Goal: Transaction & Acquisition: Purchase product/service

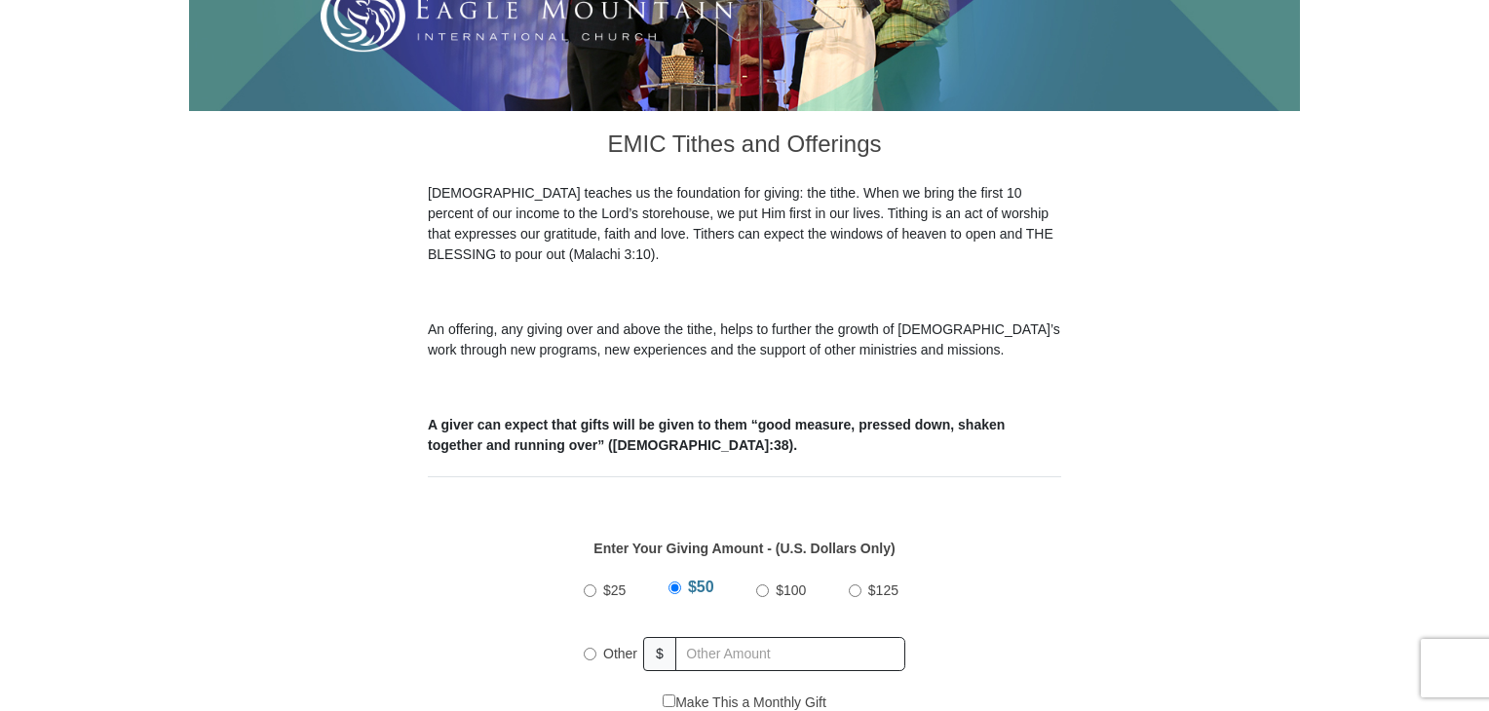
scroll to position [487, 0]
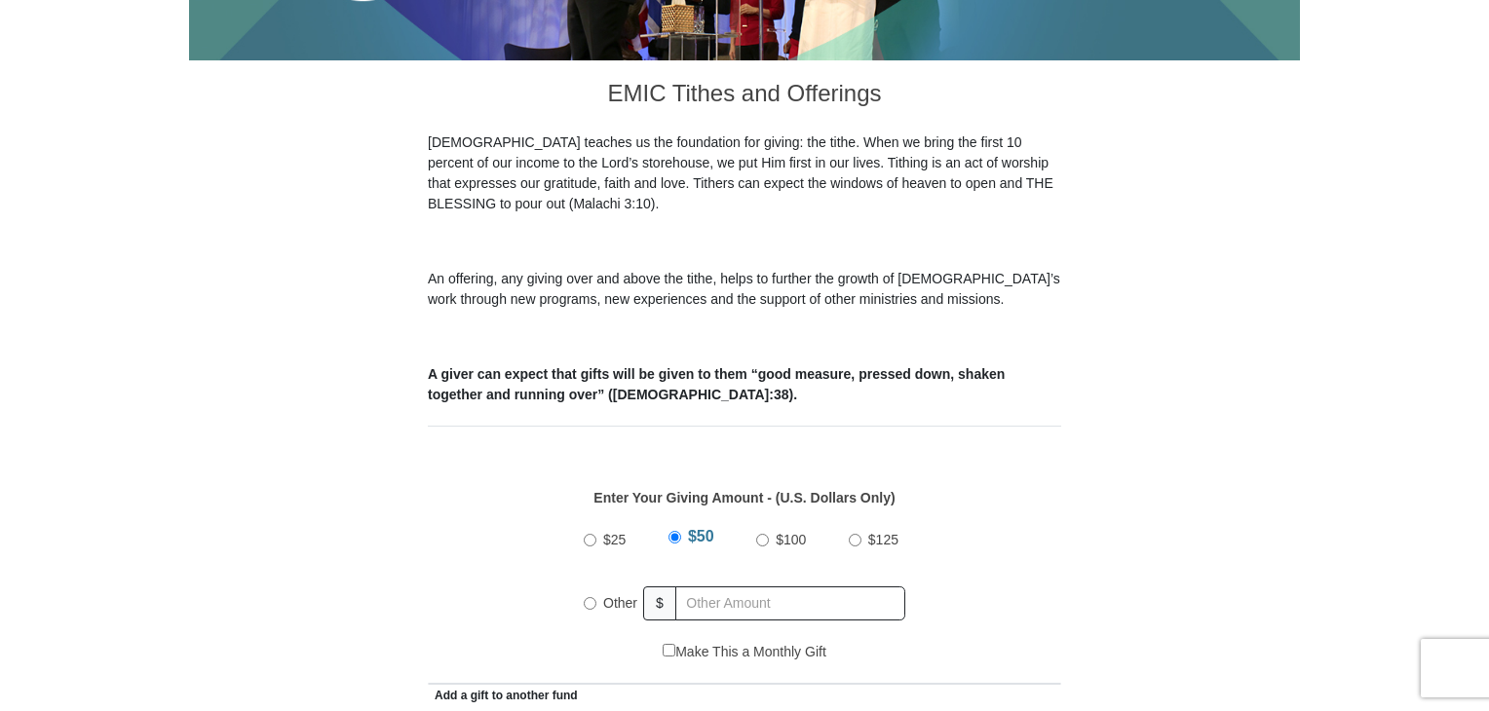
click at [856, 534] on input "$125" at bounding box center [855, 540] width 13 height 13
radio input "true"
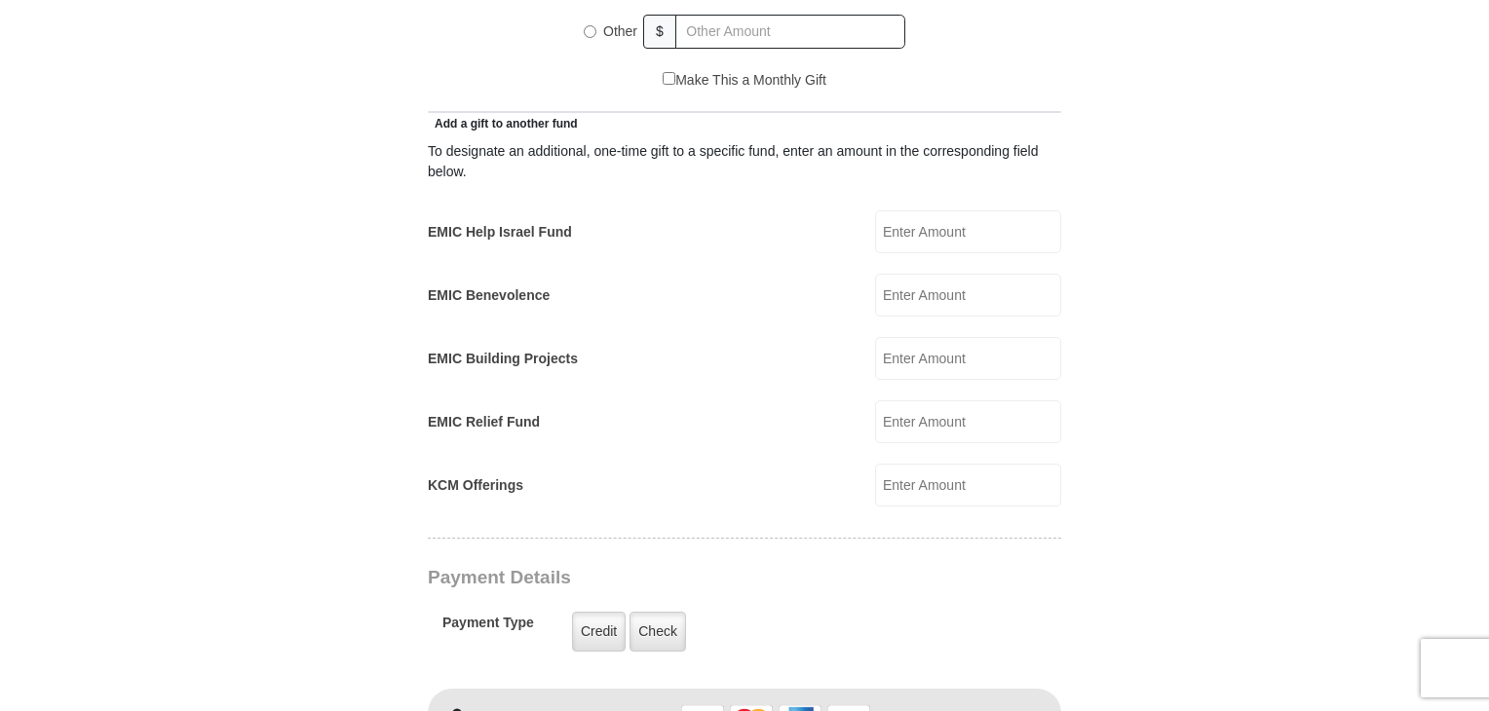
scroll to position [1072, 0]
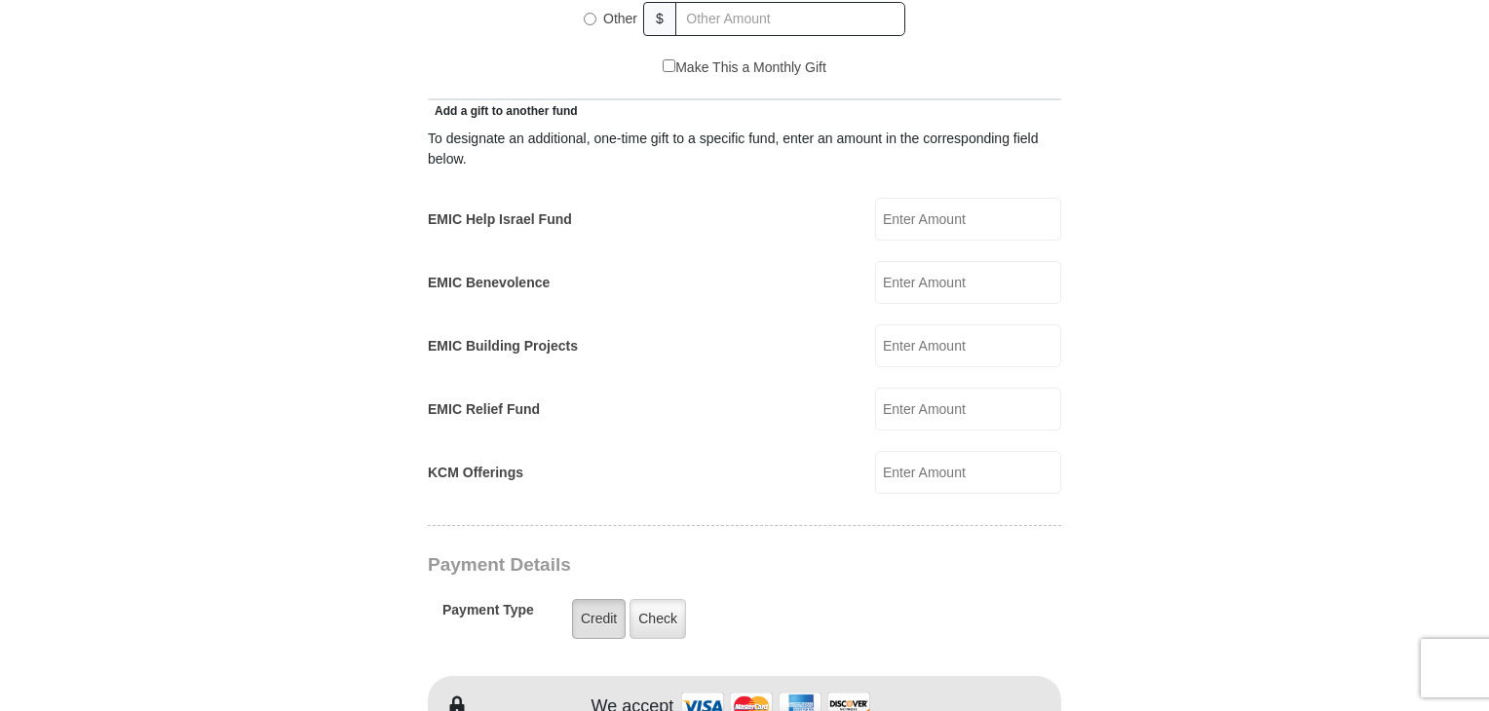
click at [589, 599] on label "Credit" at bounding box center [599, 619] width 54 height 40
click at [0, 0] on input "Credit" at bounding box center [0, 0] width 0 height 0
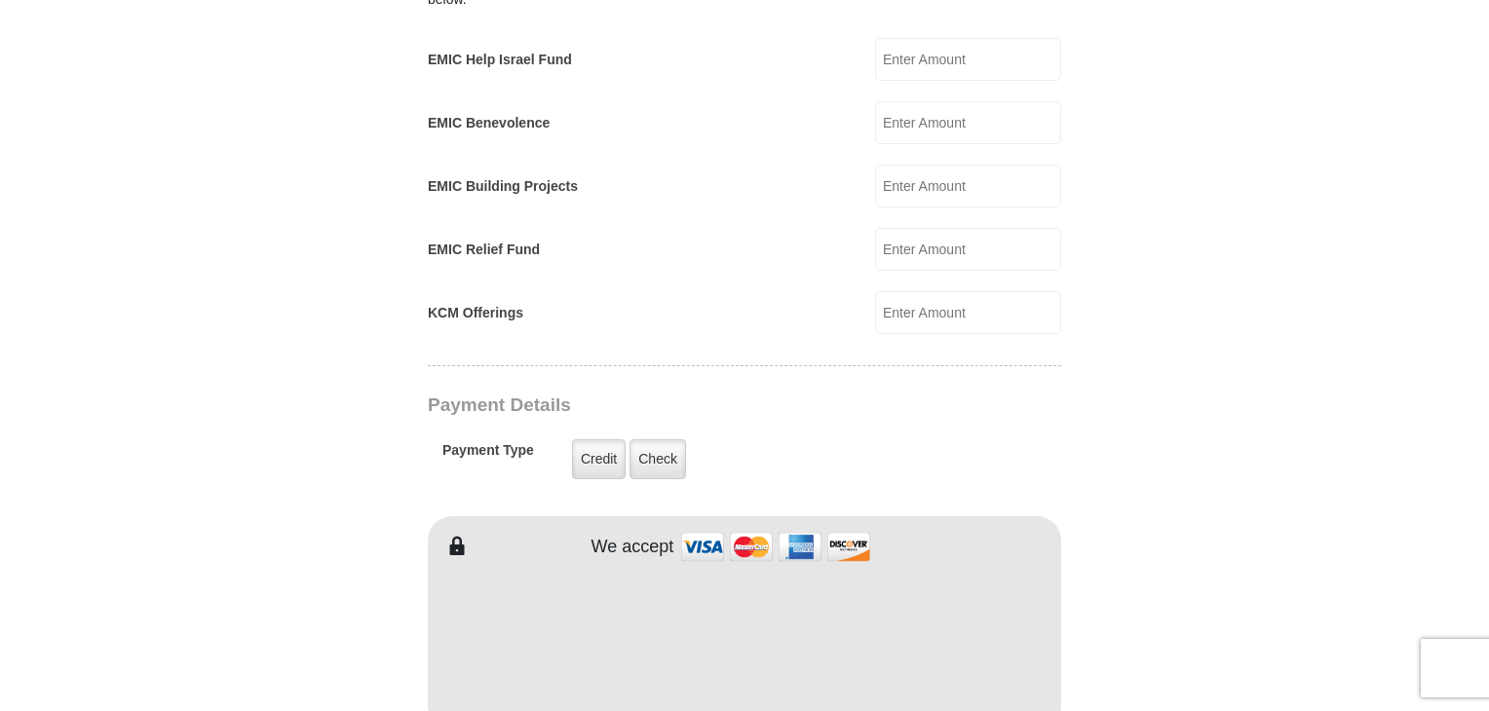
scroll to position [1267, 0]
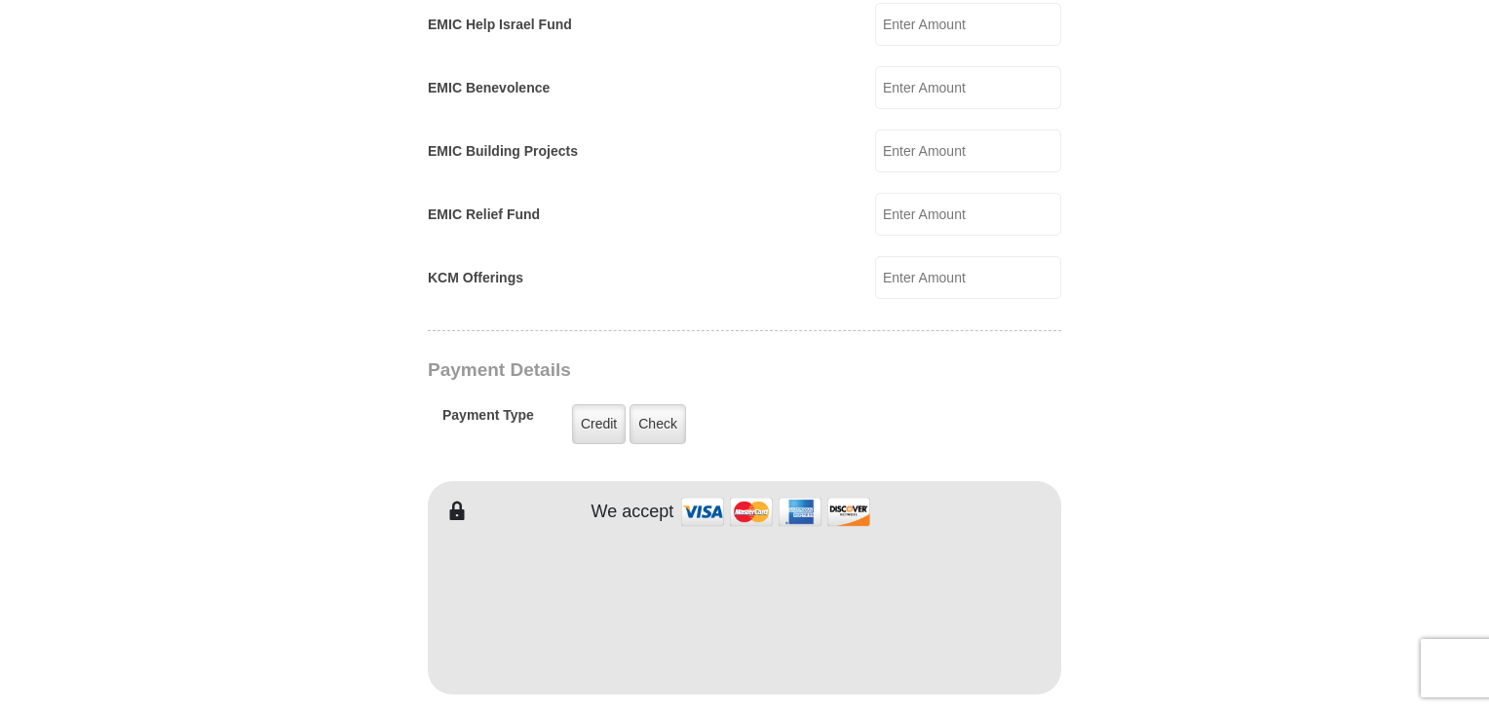
type input "[PERSON_NAME]"
type input "DeLuis"
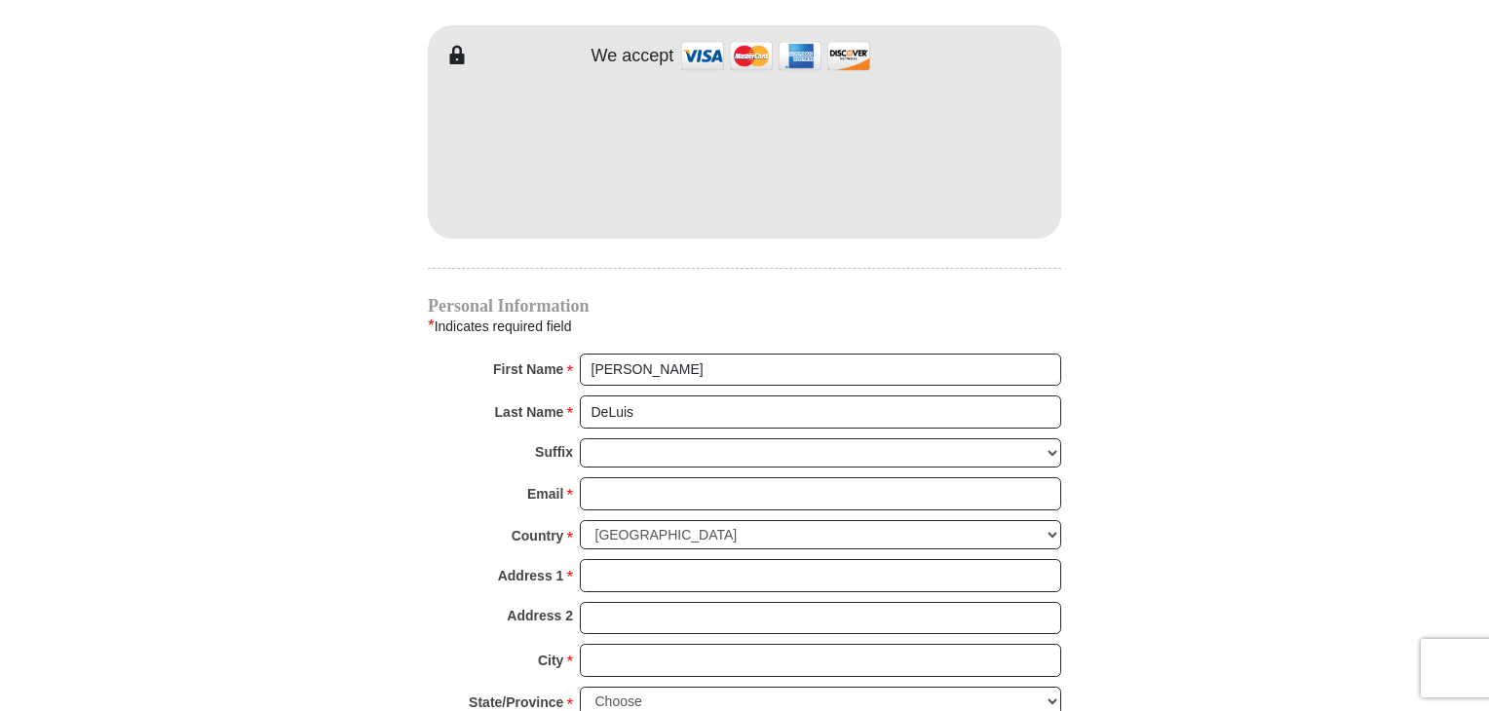
scroll to position [1754, 0]
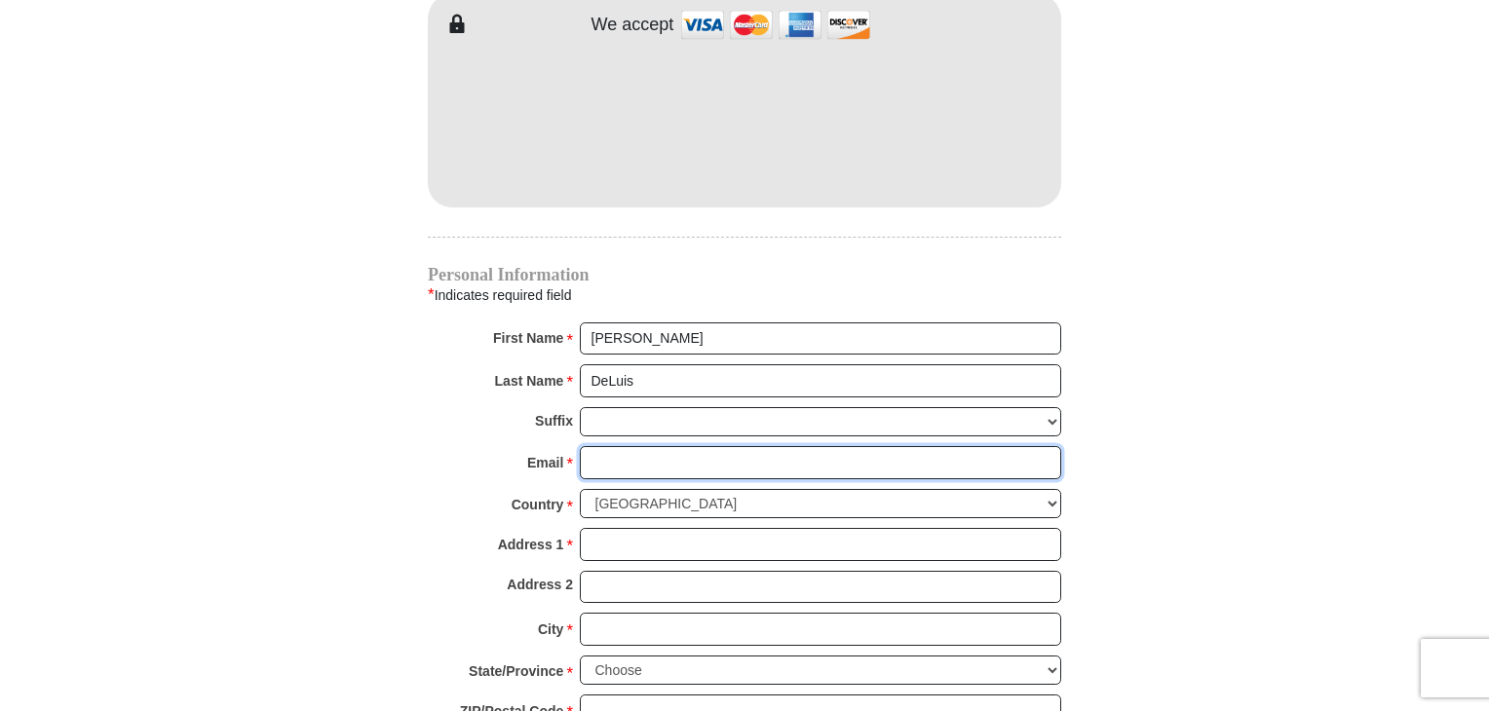
click at [598, 446] on input "Email *" at bounding box center [820, 462] width 481 height 33
click at [594, 446] on input "Email *" at bounding box center [820, 462] width 481 height 33
type input "[EMAIL_ADDRESS][DOMAIN_NAME]"
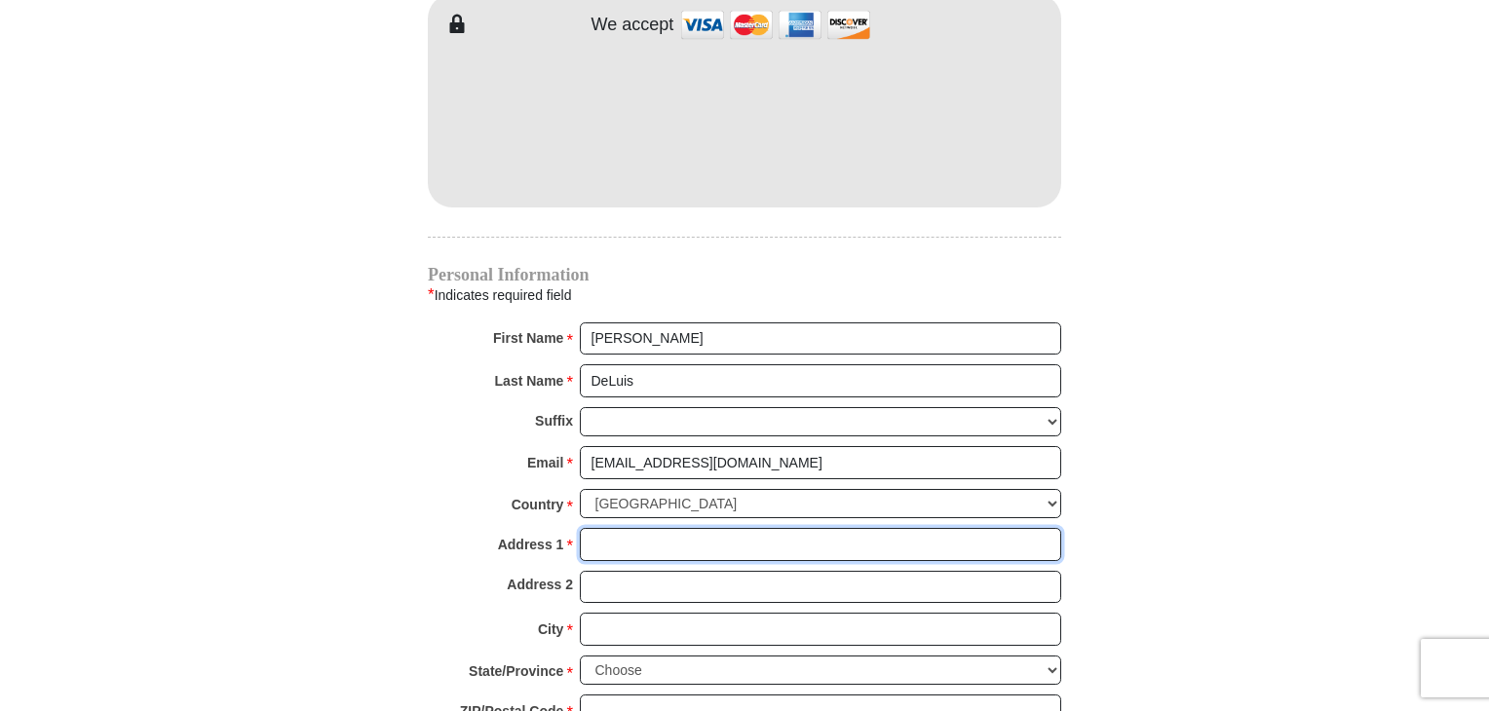
click at [594, 528] on input "Address 1 *" at bounding box center [820, 544] width 481 height 33
type input "5"
click at [595, 528] on input "Address 1 *" at bounding box center [820, 544] width 481 height 33
click at [599, 528] on input "Address 1 *" at bounding box center [820, 544] width 481 height 33
click at [598, 528] on input "Address 1 *" at bounding box center [820, 544] width 481 height 33
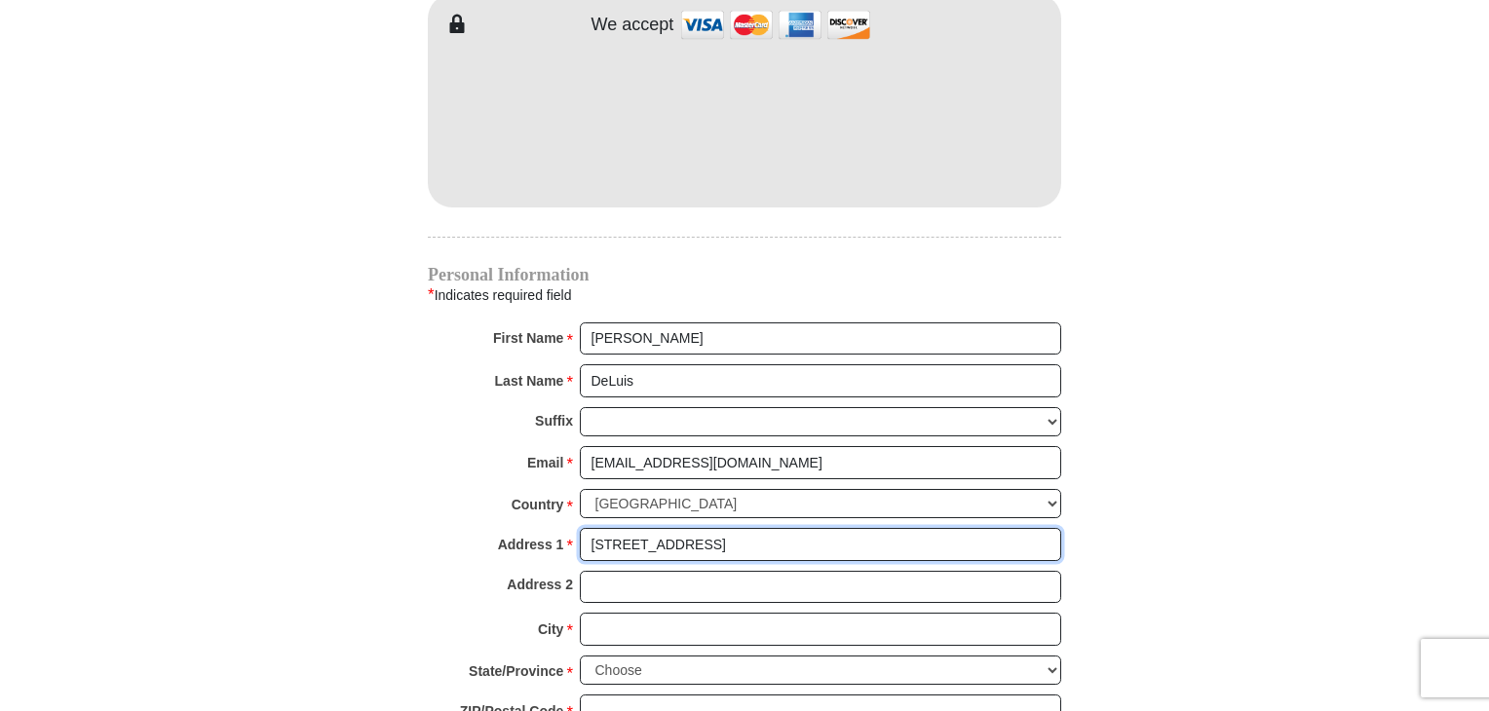
drag, startPoint x: 780, startPoint y: 513, endPoint x: 765, endPoint y: 504, distance: 17.0
click at [765, 528] on input "[STREET_ADDRESS]" at bounding box center [820, 544] width 481 height 33
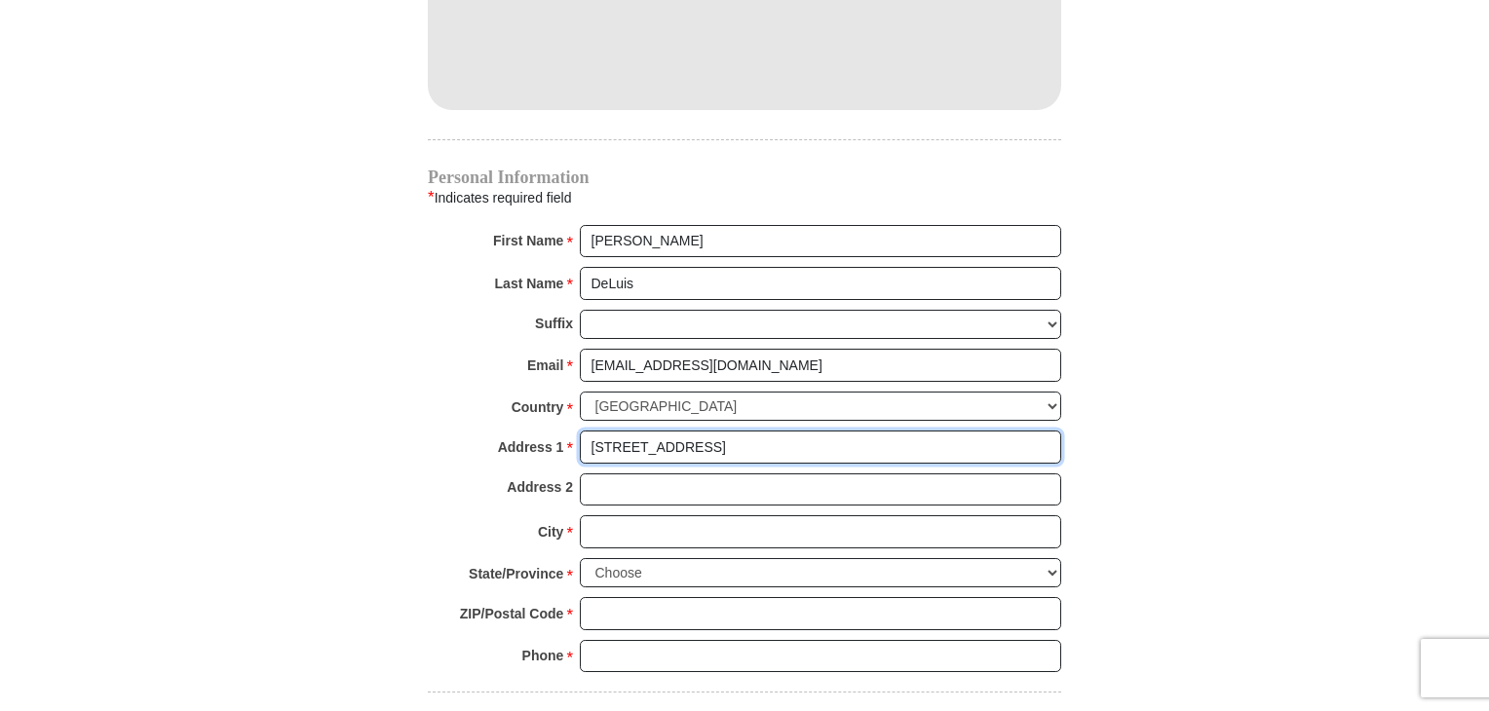
type input "[STREET_ADDRESS]"
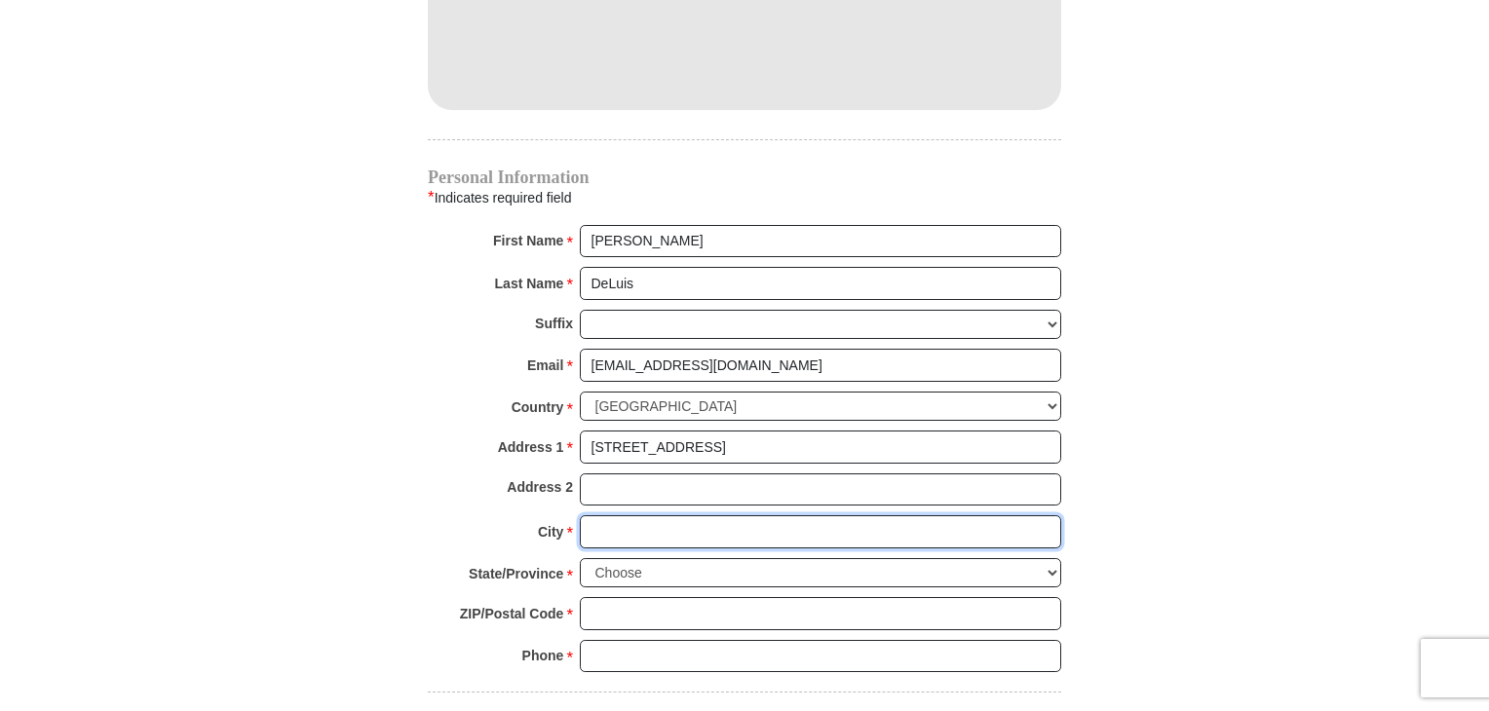
click at [593, 516] on input "City *" at bounding box center [820, 532] width 481 height 33
type input "[GEOGRAPHIC_DATA]"
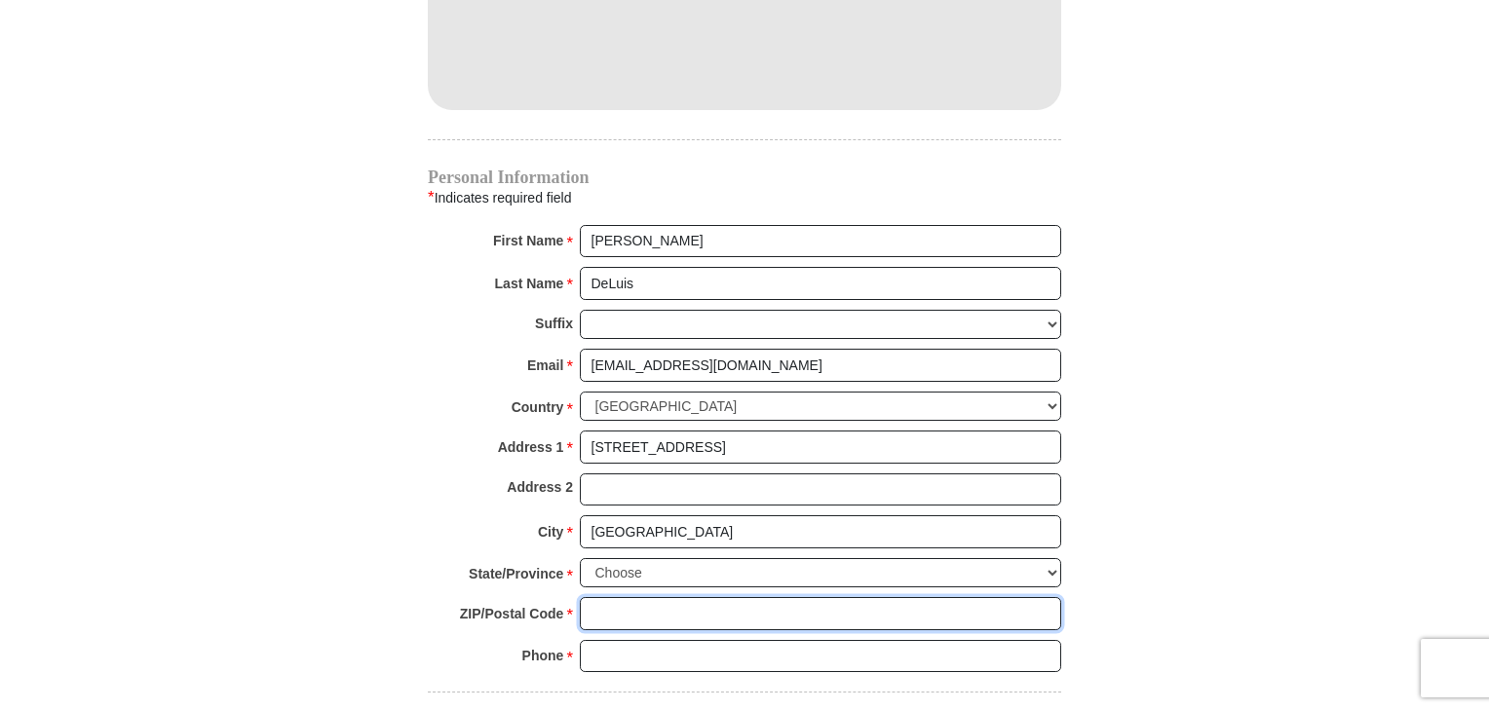
click at [602, 597] on input "ZIP/Postal Code *" at bounding box center [820, 613] width 481 height 33
type input "76137"
click at [1051, 558] on select "Choose [US_STATE] [US_STATE] [US_STATE] [US_STATE] [US_STATE] Armed Forces Amer…" at bounding box center [820, 573] width 481 height 30
select select "[GEOGRAPHIC_DATA]"
click at [580, 558] on select "Choose [US_STATE] [US_STATE] [US_STATE] [US_STATE] [US_STATE] Armed Forces Amer…" at bounding box center [820, 573] width 481 height 30
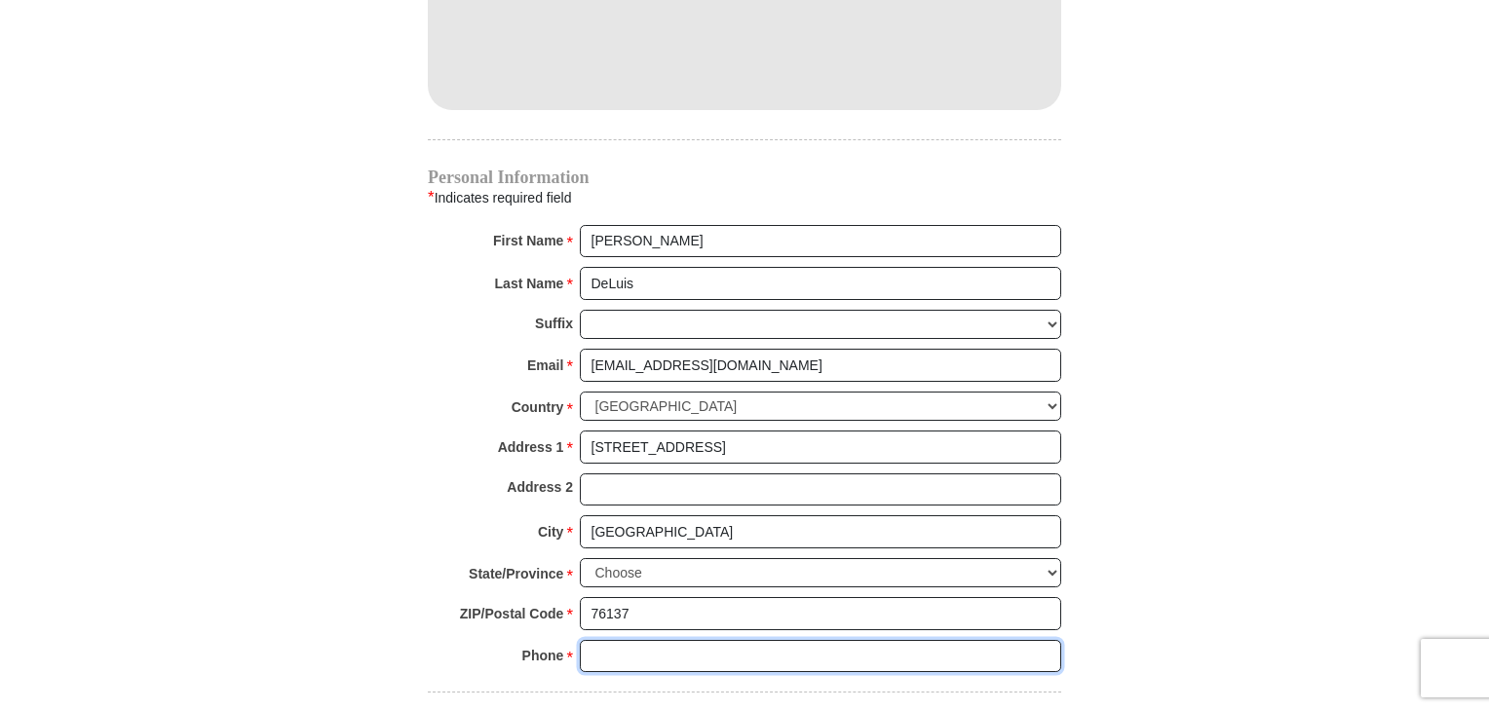
click at [614, 640] on input "Phone * *" at bounding box center [820, 656] width 481 height 33
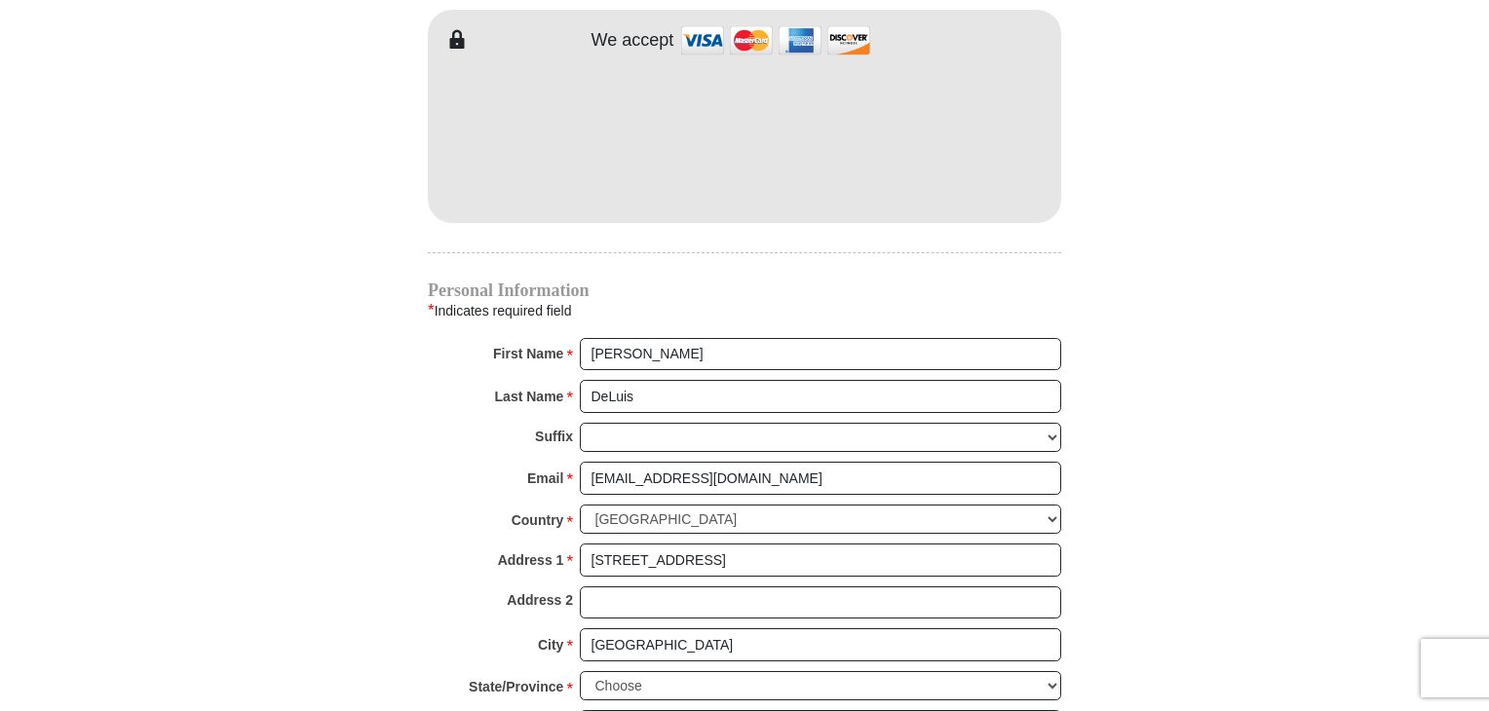
scroll to position [2047, 0]
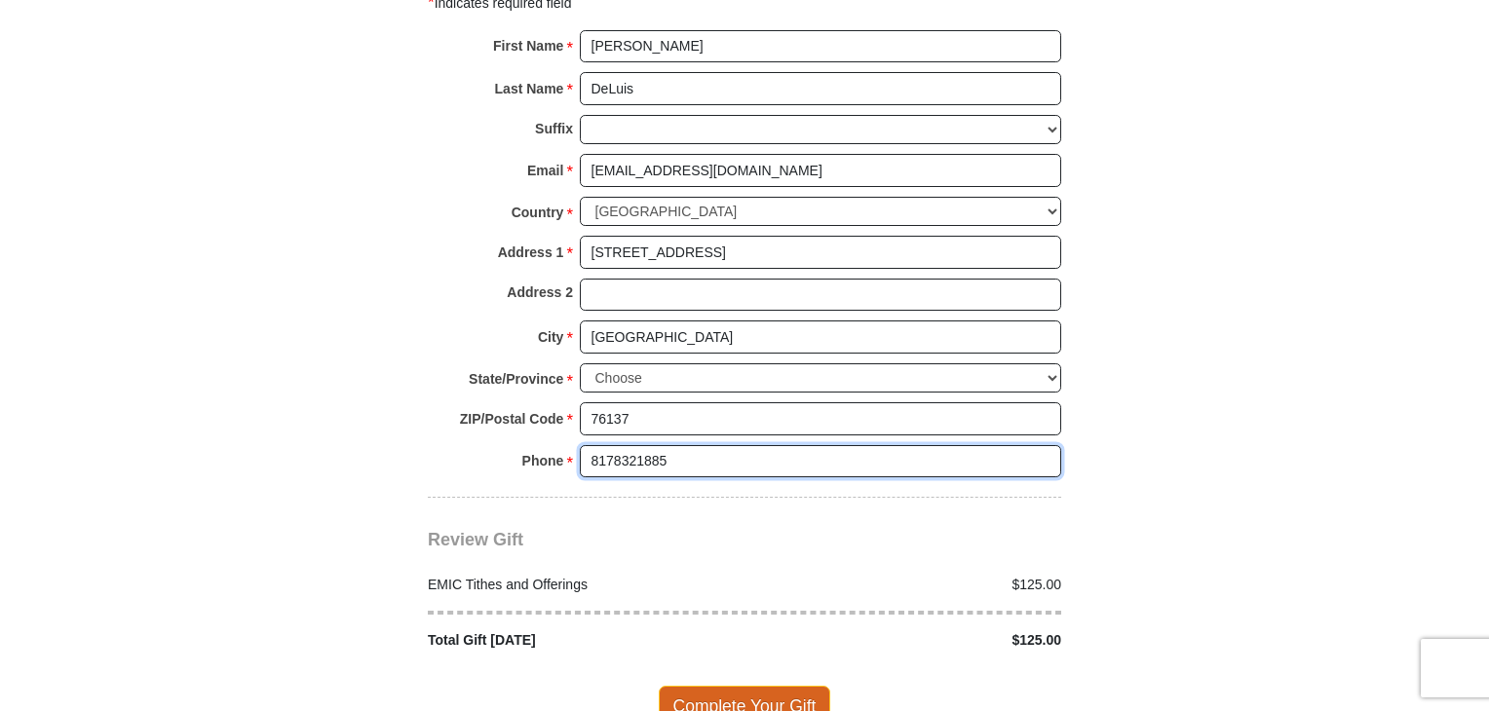
type input "8178321885"
click at [744, 686] on span "Complete Your Gift" at bounding box center [745, 706] width 172 height 41
